Goal: Task Accomplishment & Management: Use online tool/utility

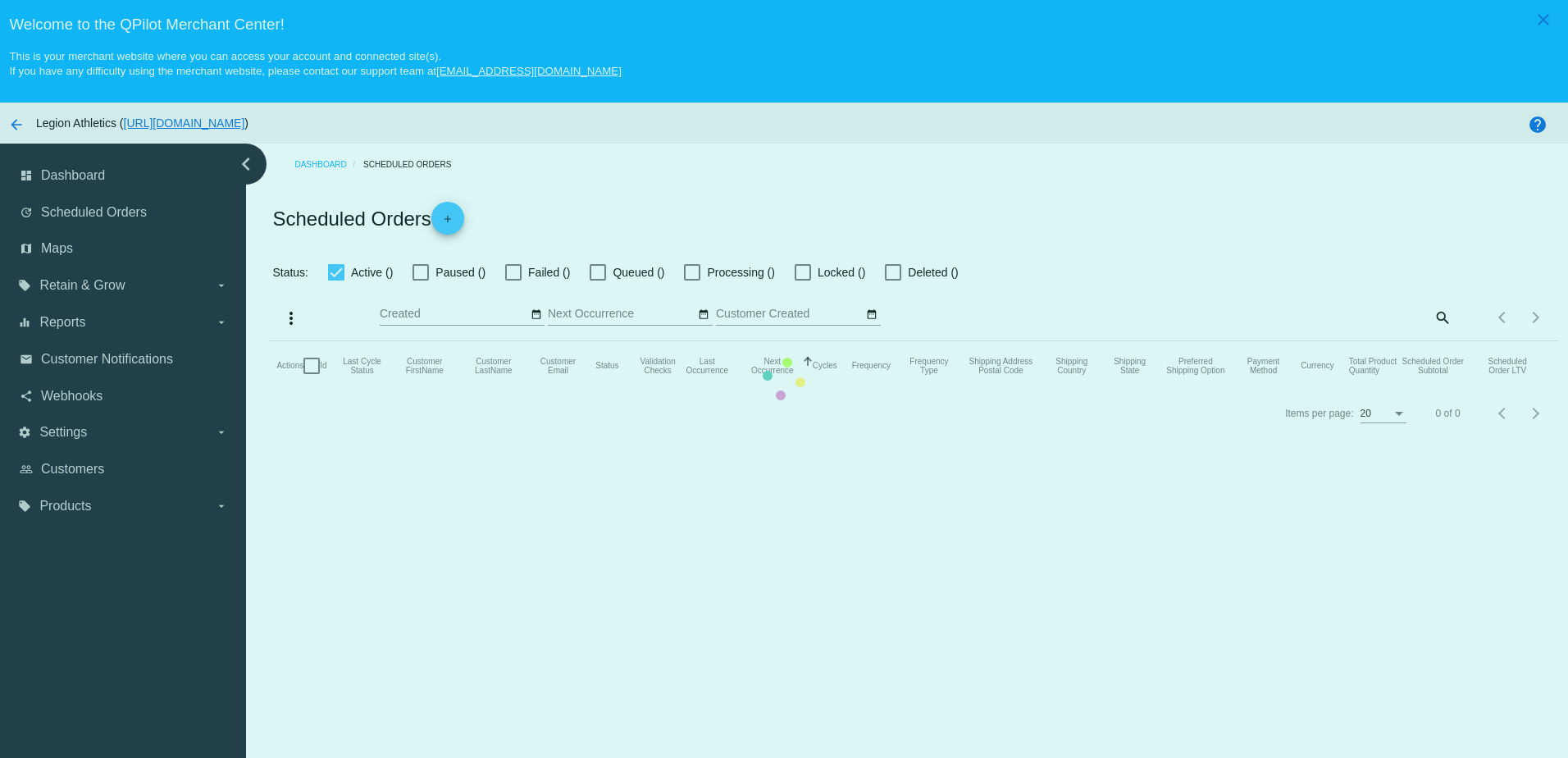
checkbox input "true"
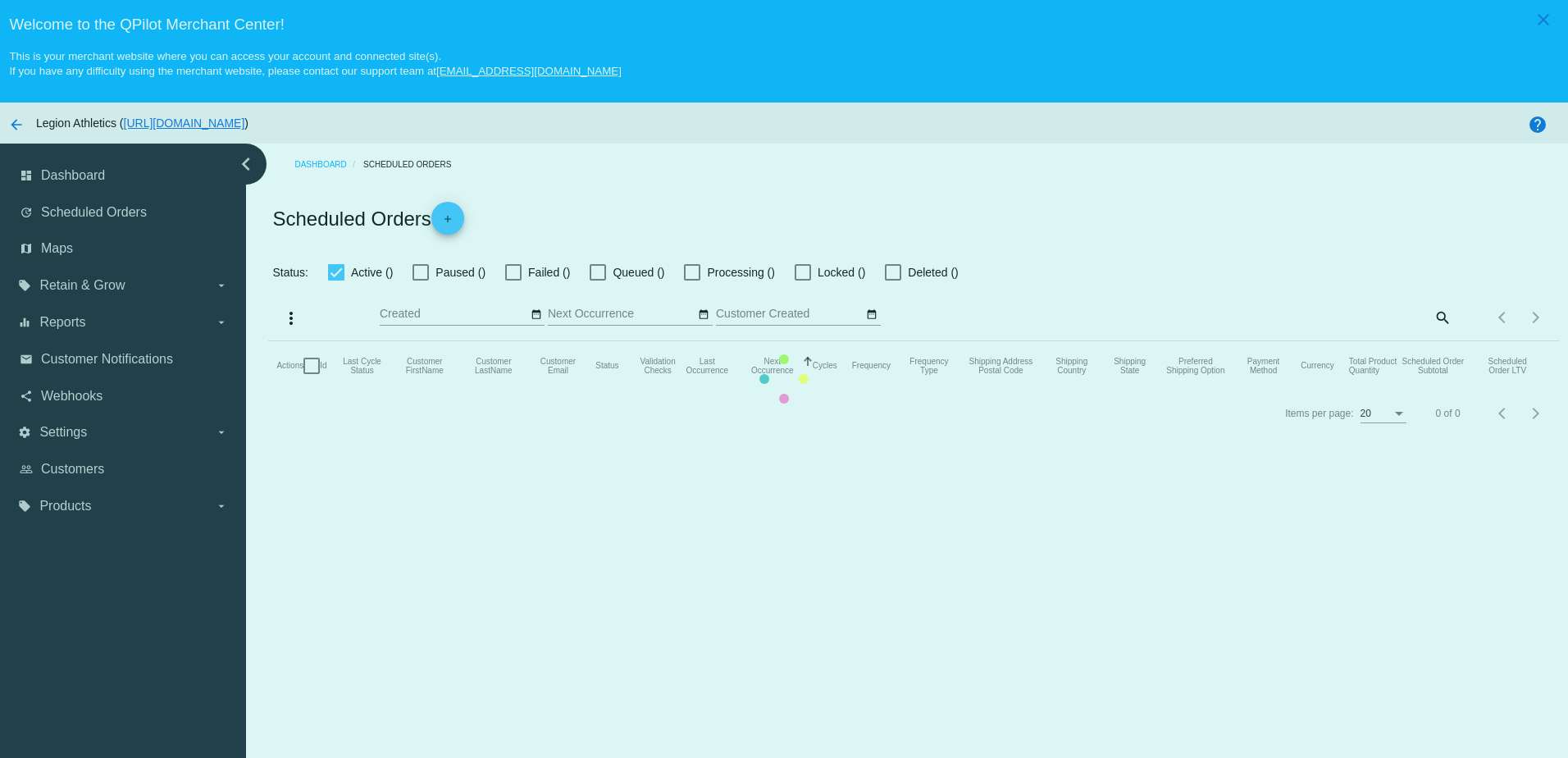
checkbox input "true"
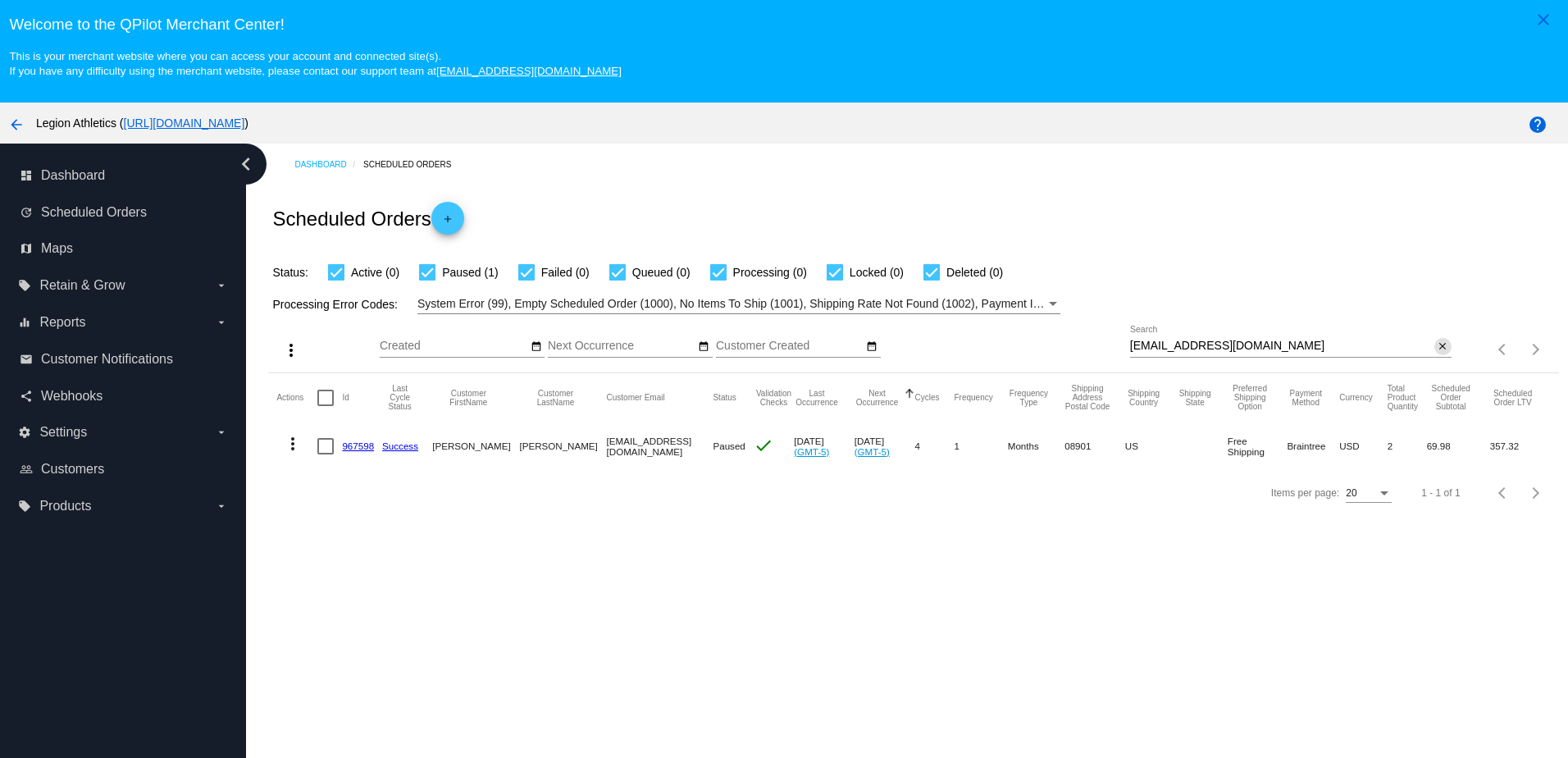
click at [1437, 346] on mat-icon "close" at bounding box center [1443, 347] width 12 height 13
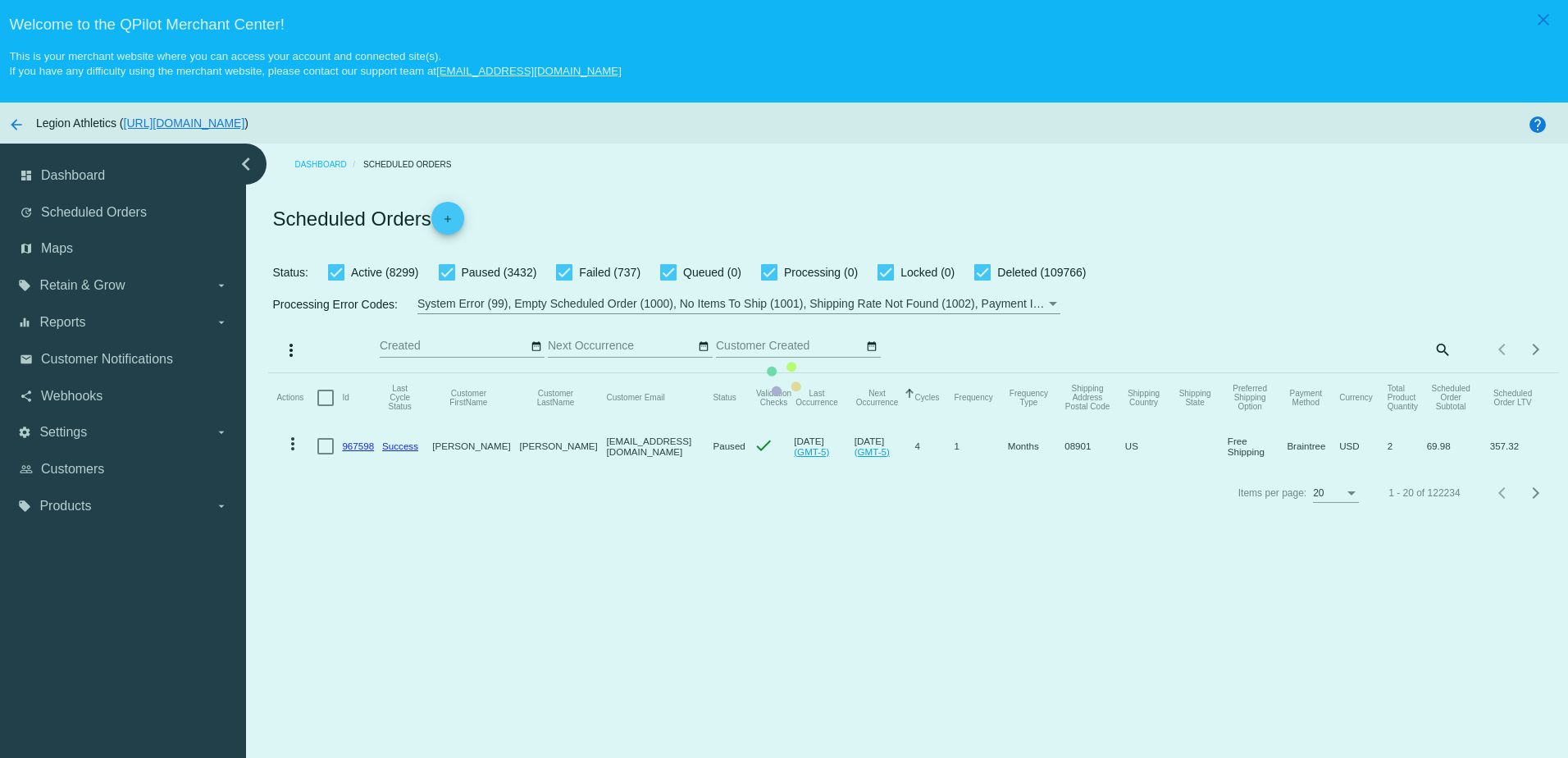
click at [1421, 373] on mat-table "Actions Id Last Cycle Status Customer FirstName Customer LastName Customer Emai…" at bounding box center [914, 421] width 1291 height 97
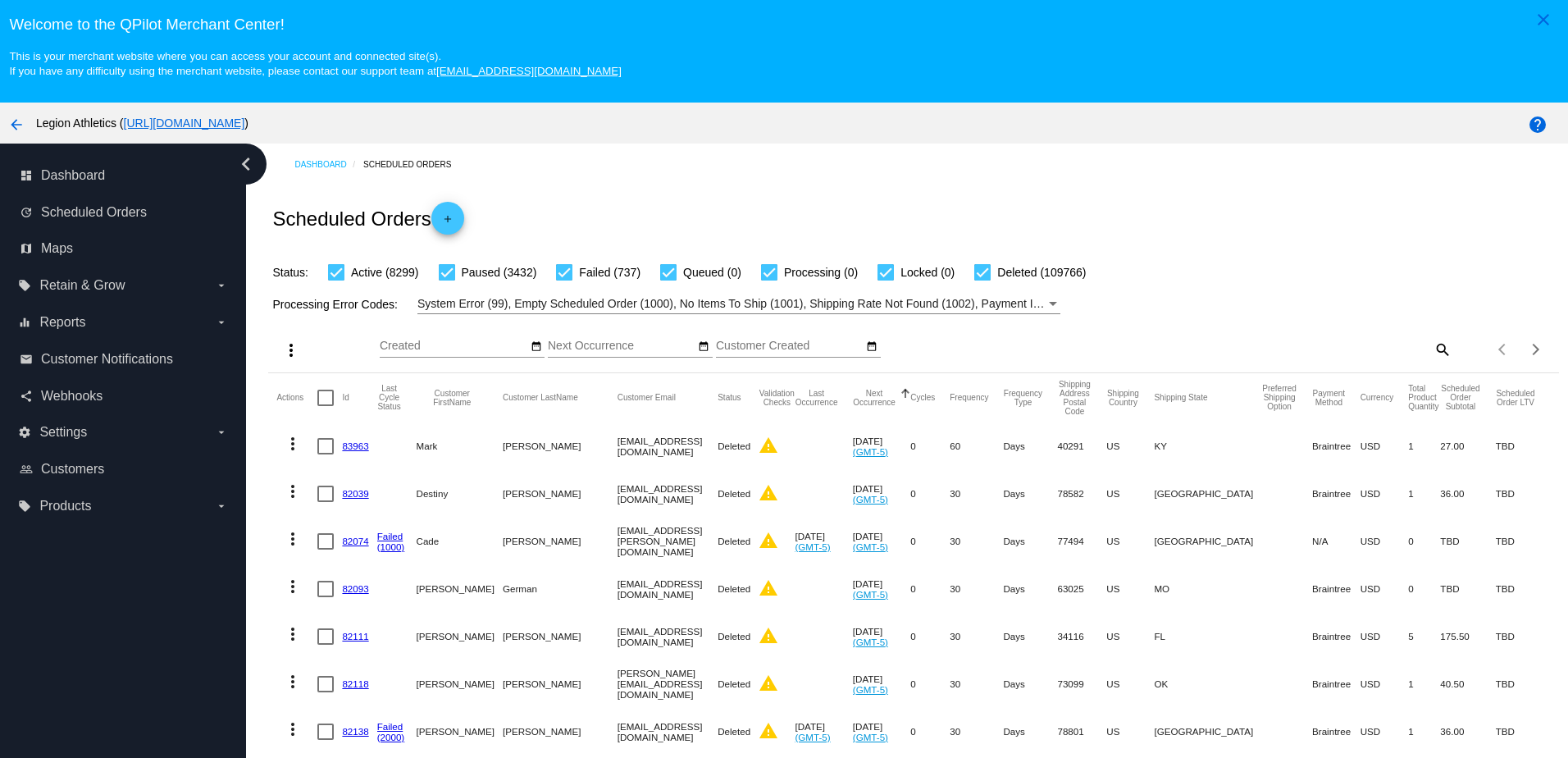
click at [1403, 351] on div "search" at bounding box center [1291, 349] width 322 height 26
click at [1432, 352] on mat-icon "search" at bounding box center [1442, 349] width 20 height 26
click at [1377, 349] on input "Search" at bounding box center [1291, 346] width 322 height 13
paste input "[EMAIL_ADDRESS][DOMAIN_NAME]"
type input "[EMAIL_ADDRESS][DOMAIN_NAME]"
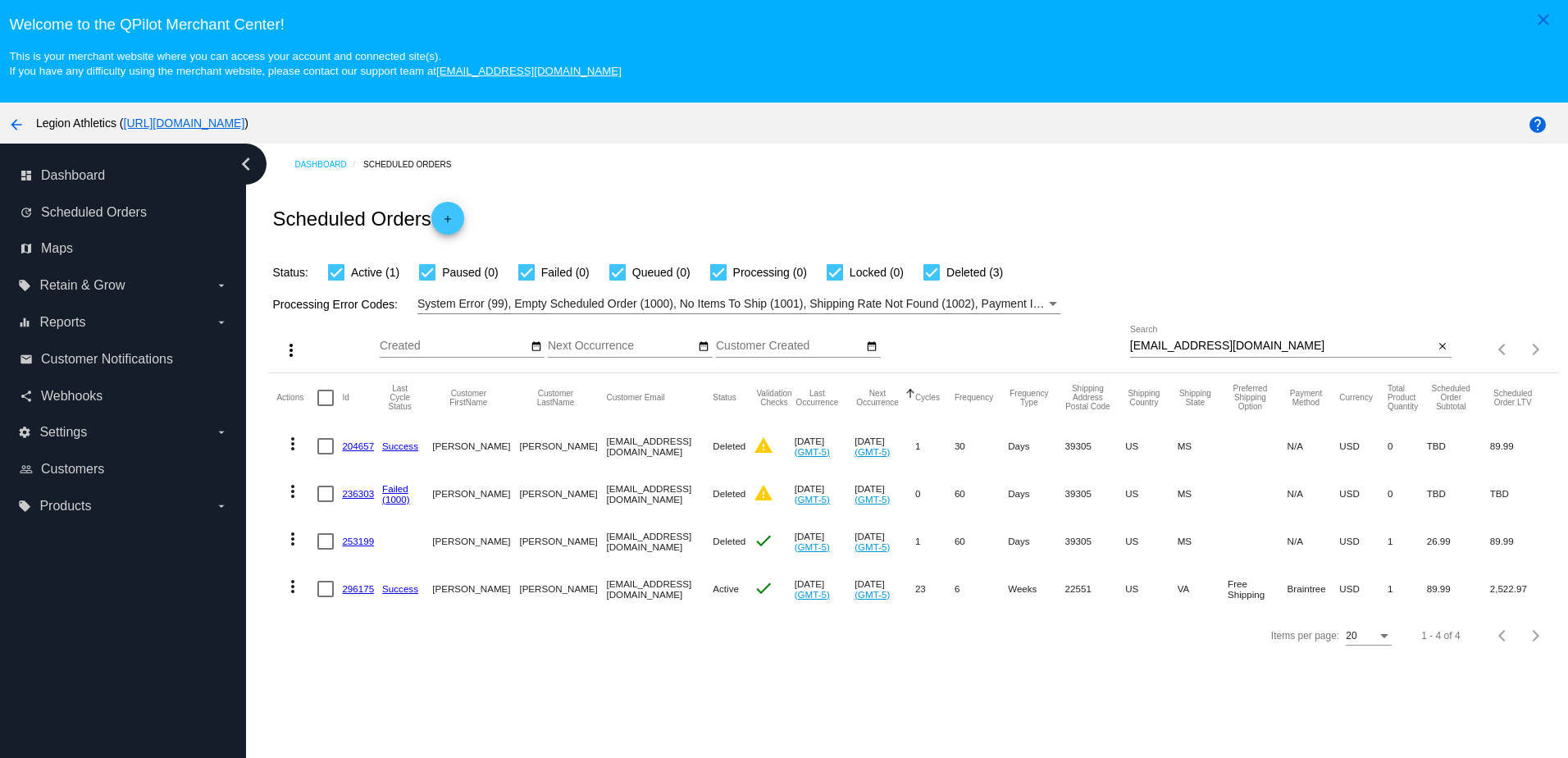
click at [366, 602] on mat-cell "296175" at bounding box center [362, 589] width 40 height 48
click at [361, 594] on link "296175" at bounding box center [358, 588] width 32 height 11
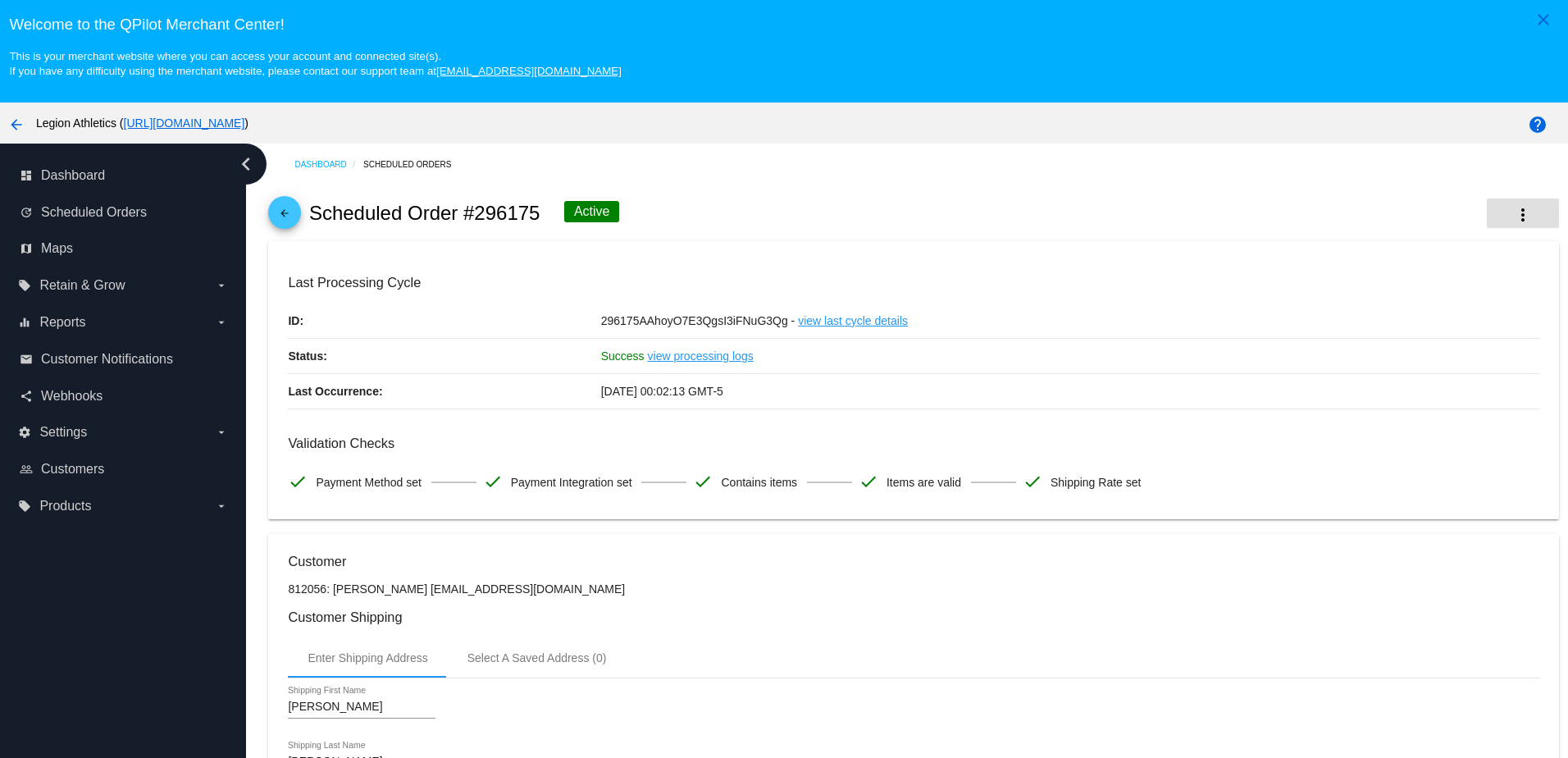
click at [1514, 225] on mat-icon "more_vert" at bounding box center [1524, 215] width 20 height 20
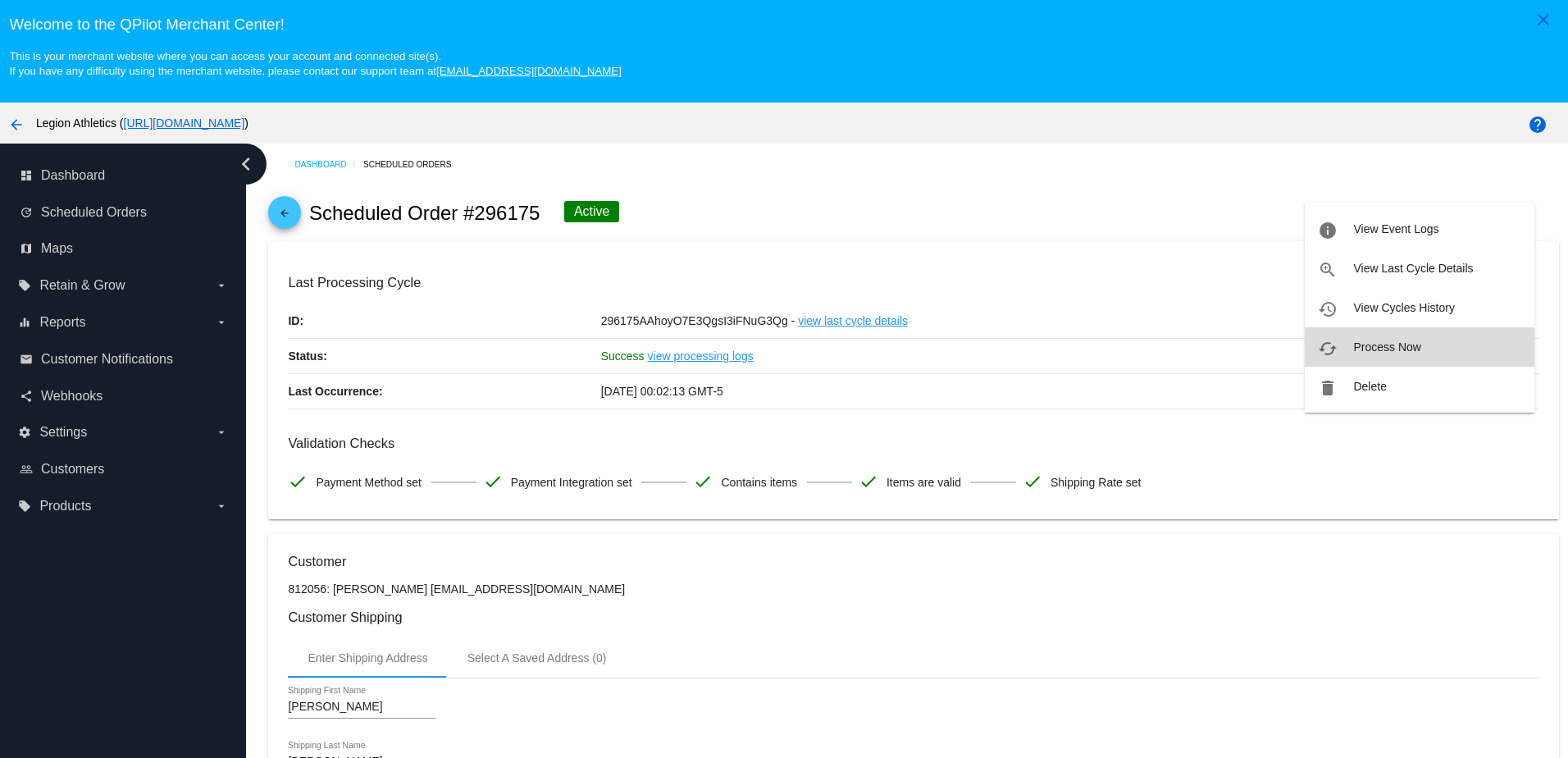
click at [1374, 348] on span "Process Now" at bounding box center [1387, 347] width 67 height 13
